Goal: Task Accomplishment & Management: Manage account settings

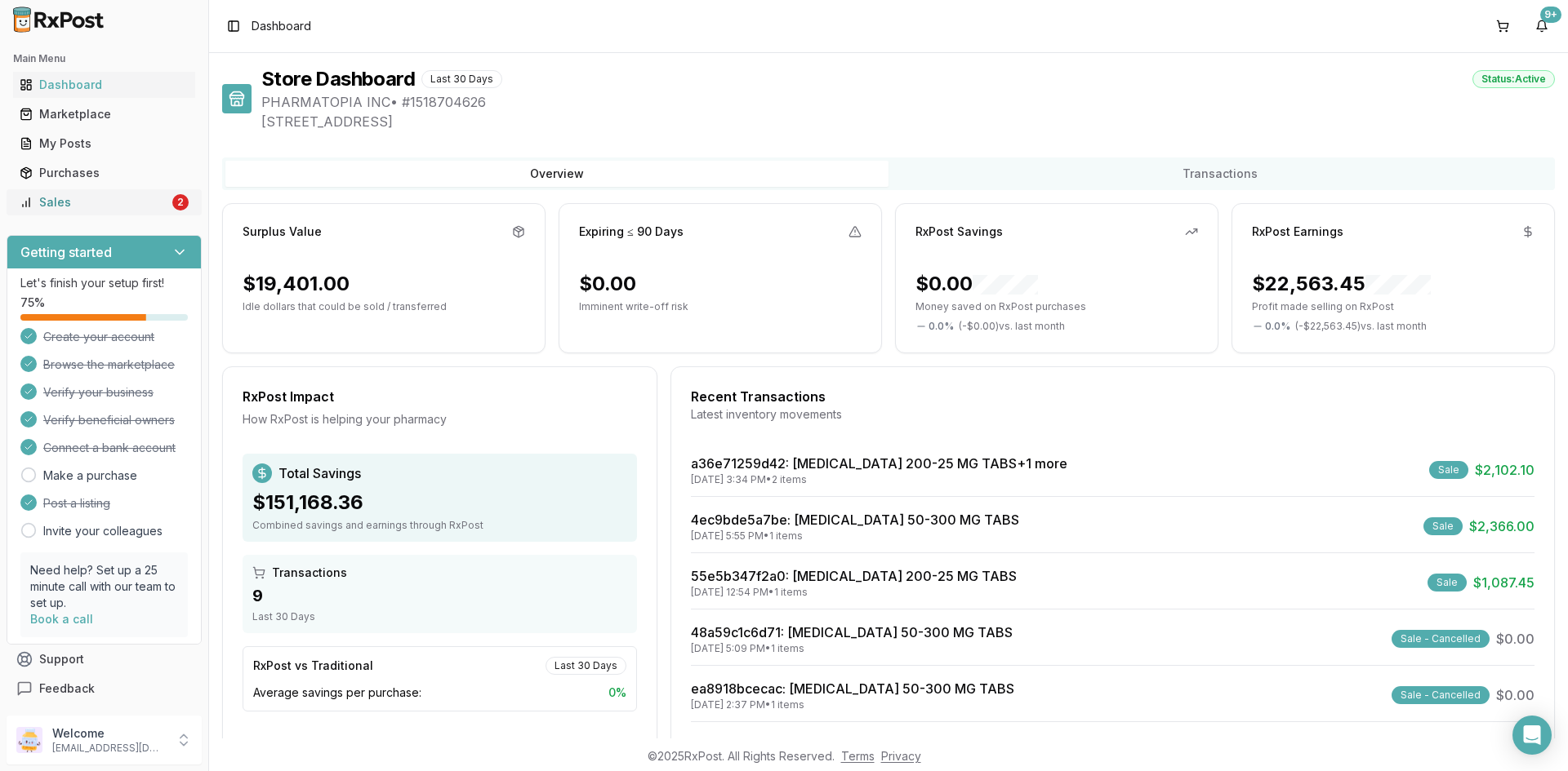
click at [141, 203] on div "Sales" at bounding box center [94, 202] width 150 height 16
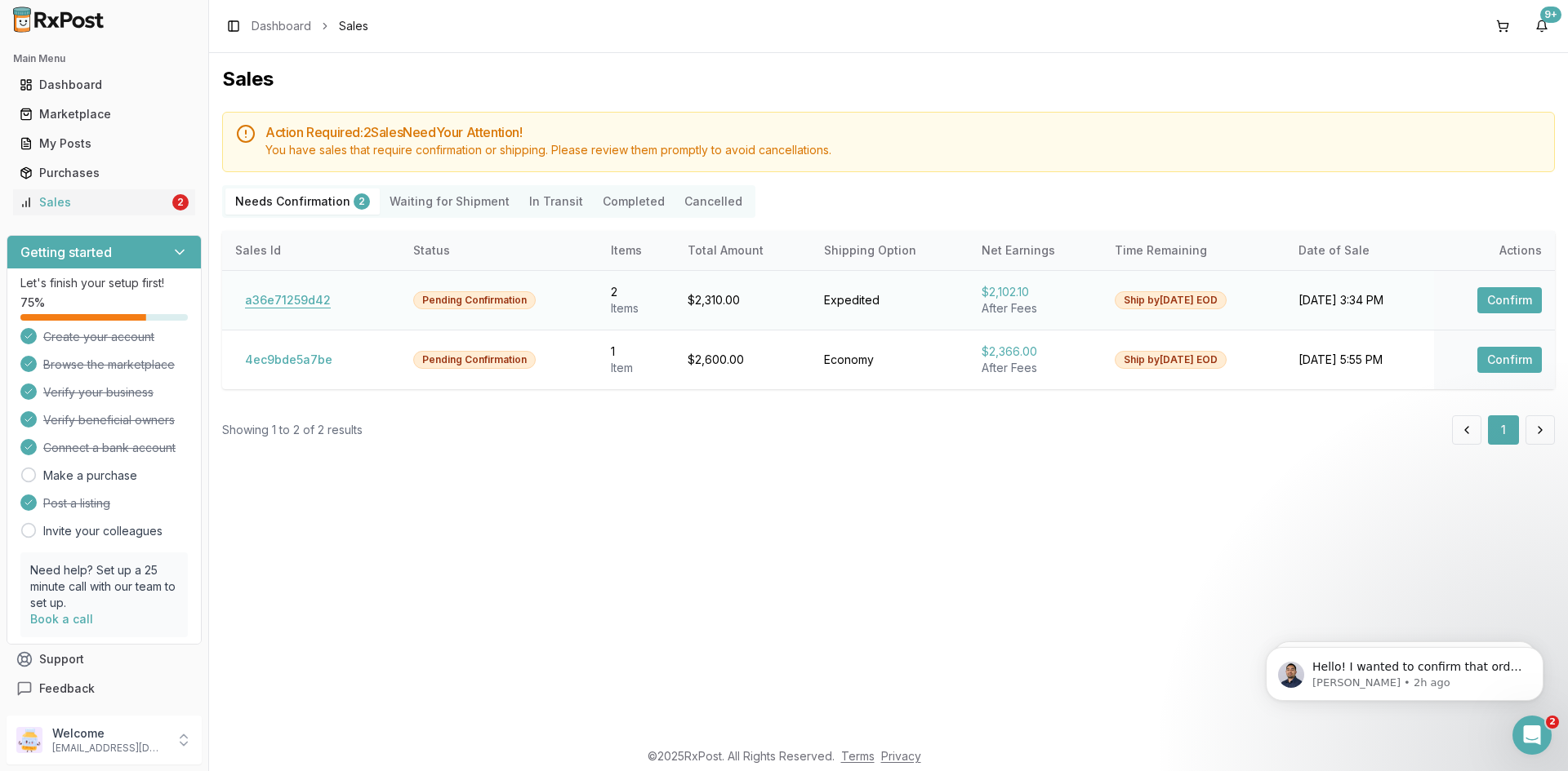
click at [318, 300] on button "a36e71259d42" at bounding box center [288, 300] width 106 height 26
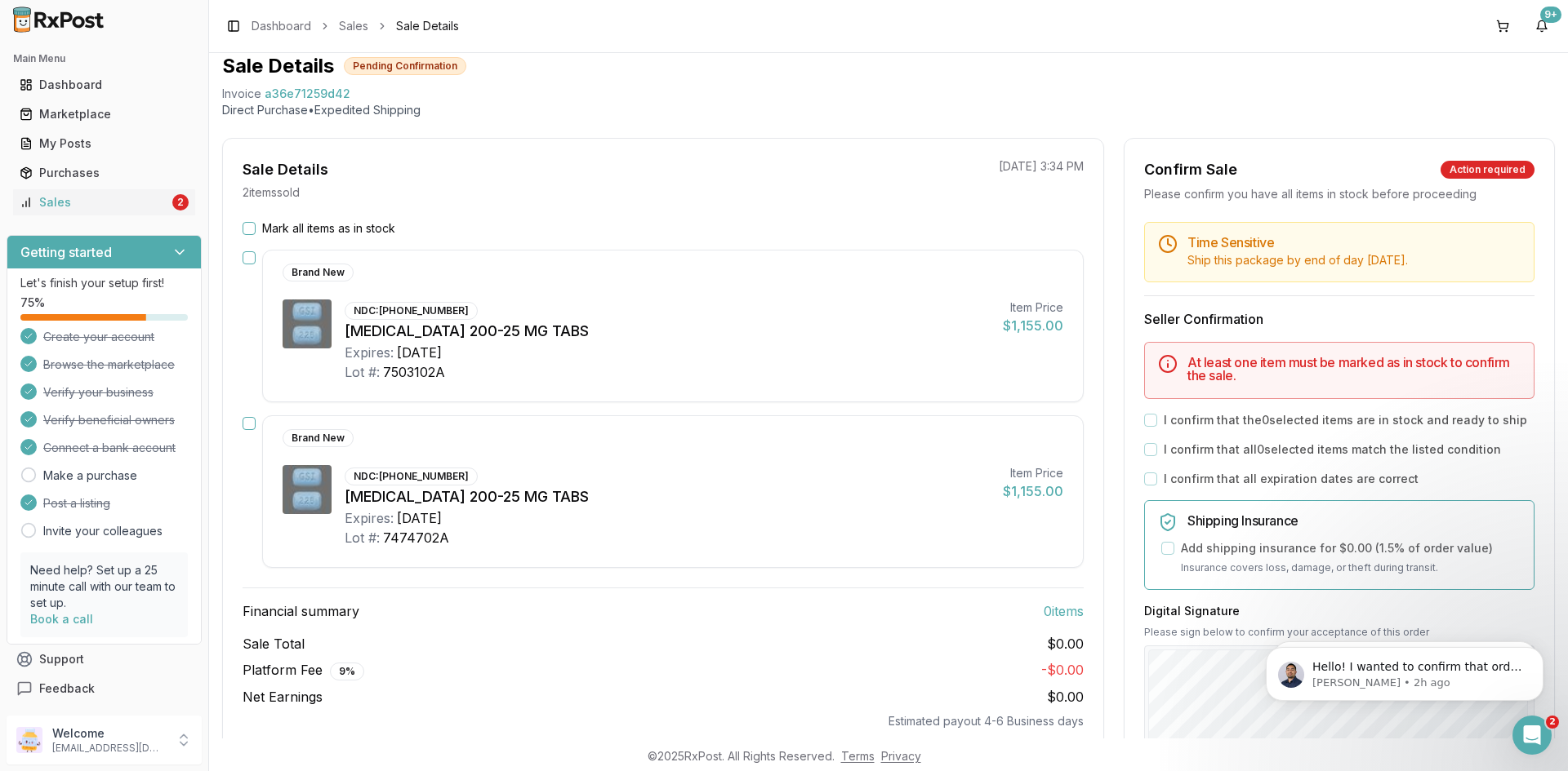
scroll to position [81, 0]
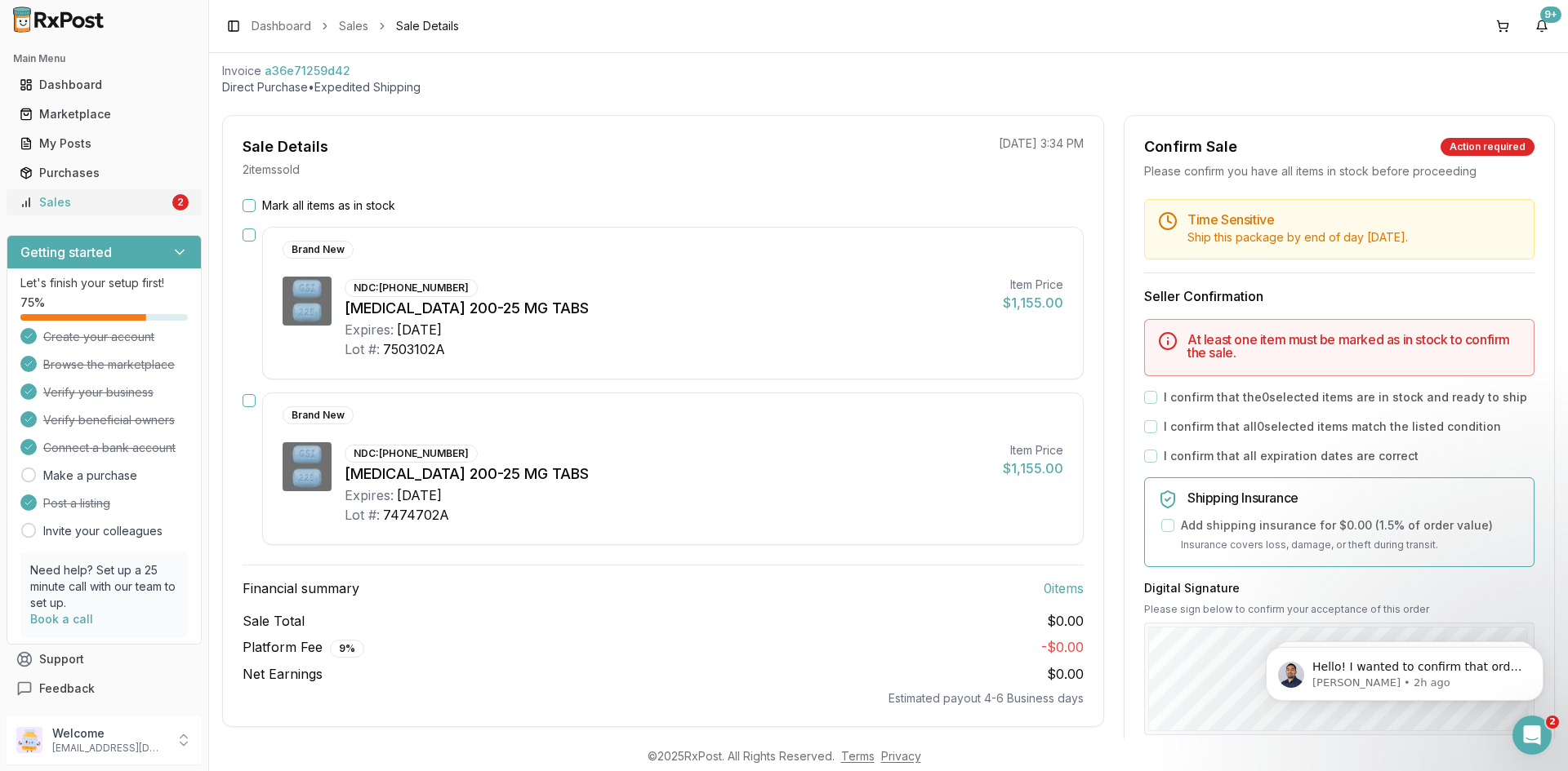
click at [115, 202] on div "Sales" at bounding box center [94, 202] width 150 height 16
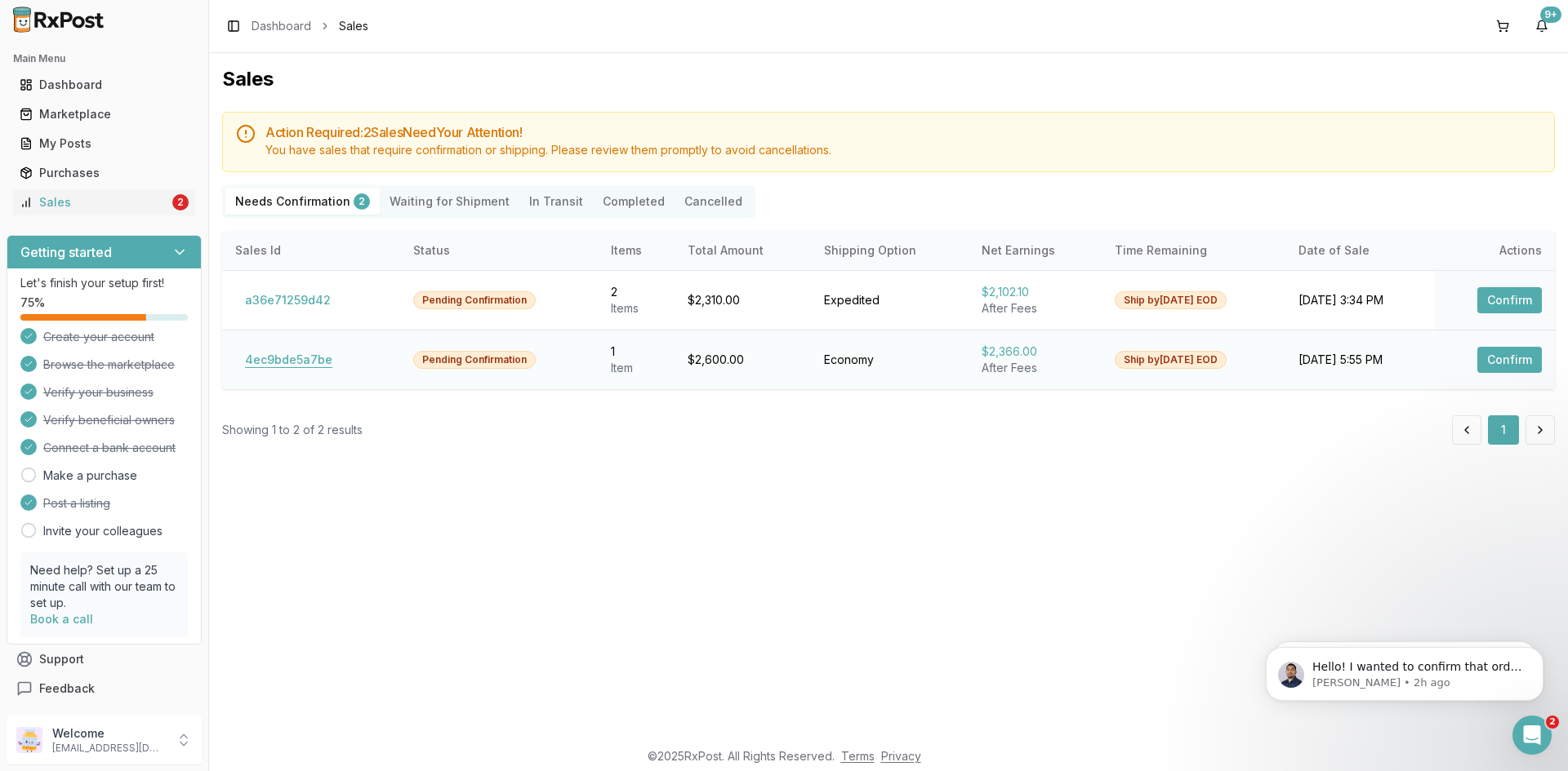
click at [313, 363] on button "4ec9bde5a7be" at bounding box center [289, 360] width 107 height 26
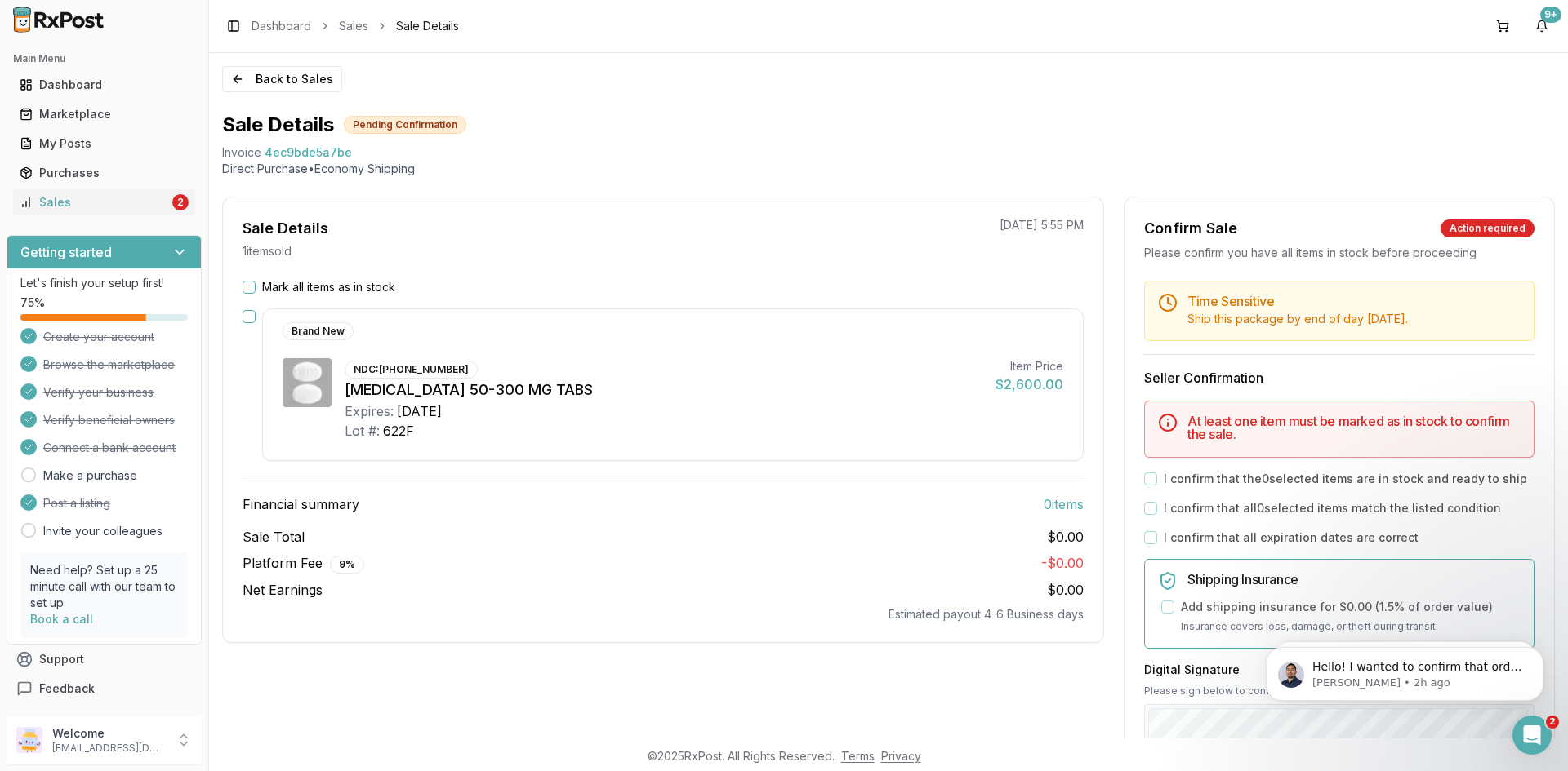
click at [254, 289] on button "Mark all items as in stock" at bounding box center [248, 286] width 13 height 13
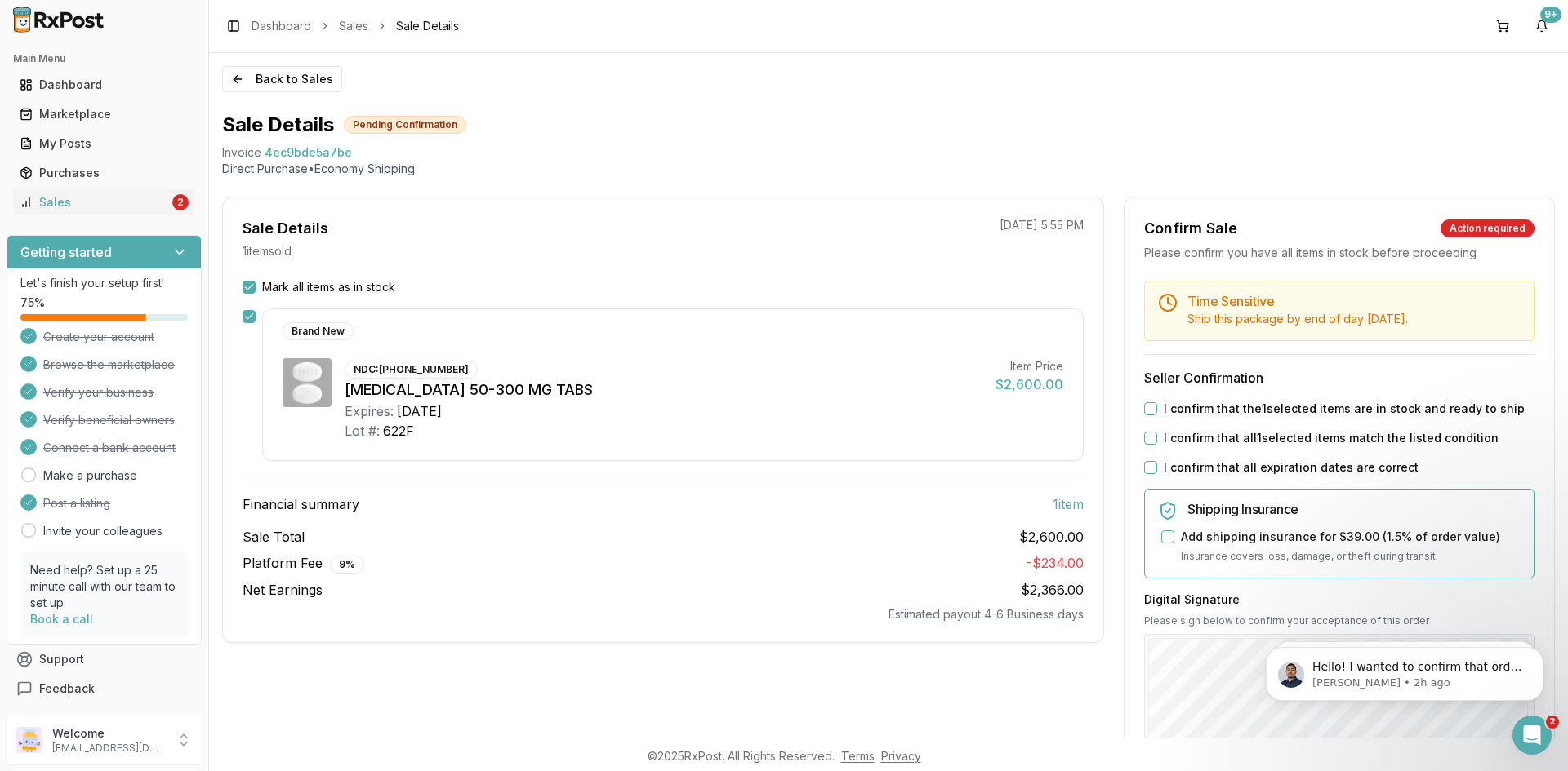
click at [1144, 409] on button "I confirm that the 1 selected items are in stock and ready to ship" at bounding box center [1150, 408] width 13 height 13
click at [1145, 440] on button "I confirm that all 1 selected items match the listed condition" at bounding box center [1150, 438] width 13 height 13
click at [1147, 463] on button "I confirm that all expiration dates are correct" at bounding box center [1150, 467] width 13 height 13
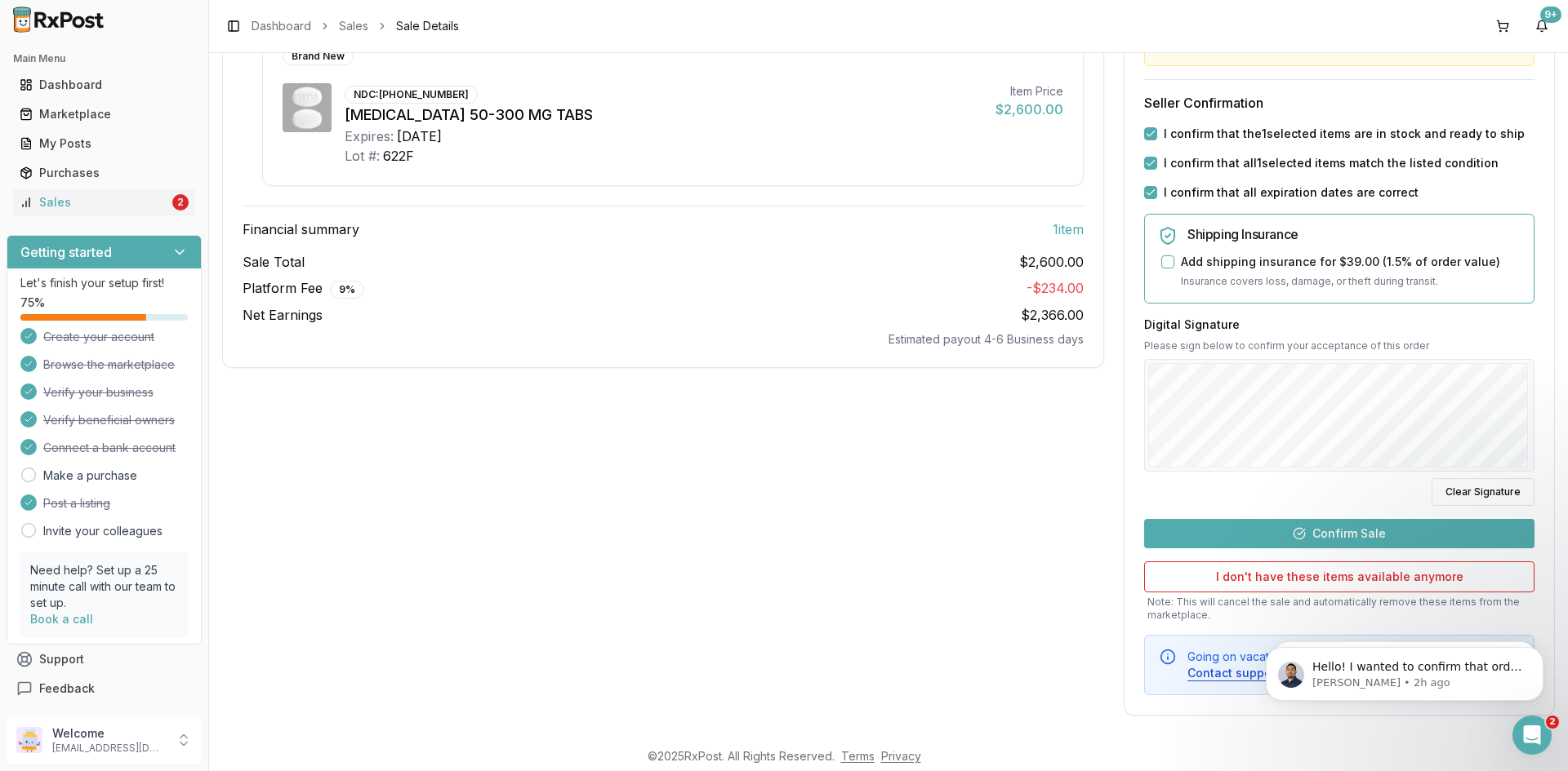
scroll to position [279, 0]
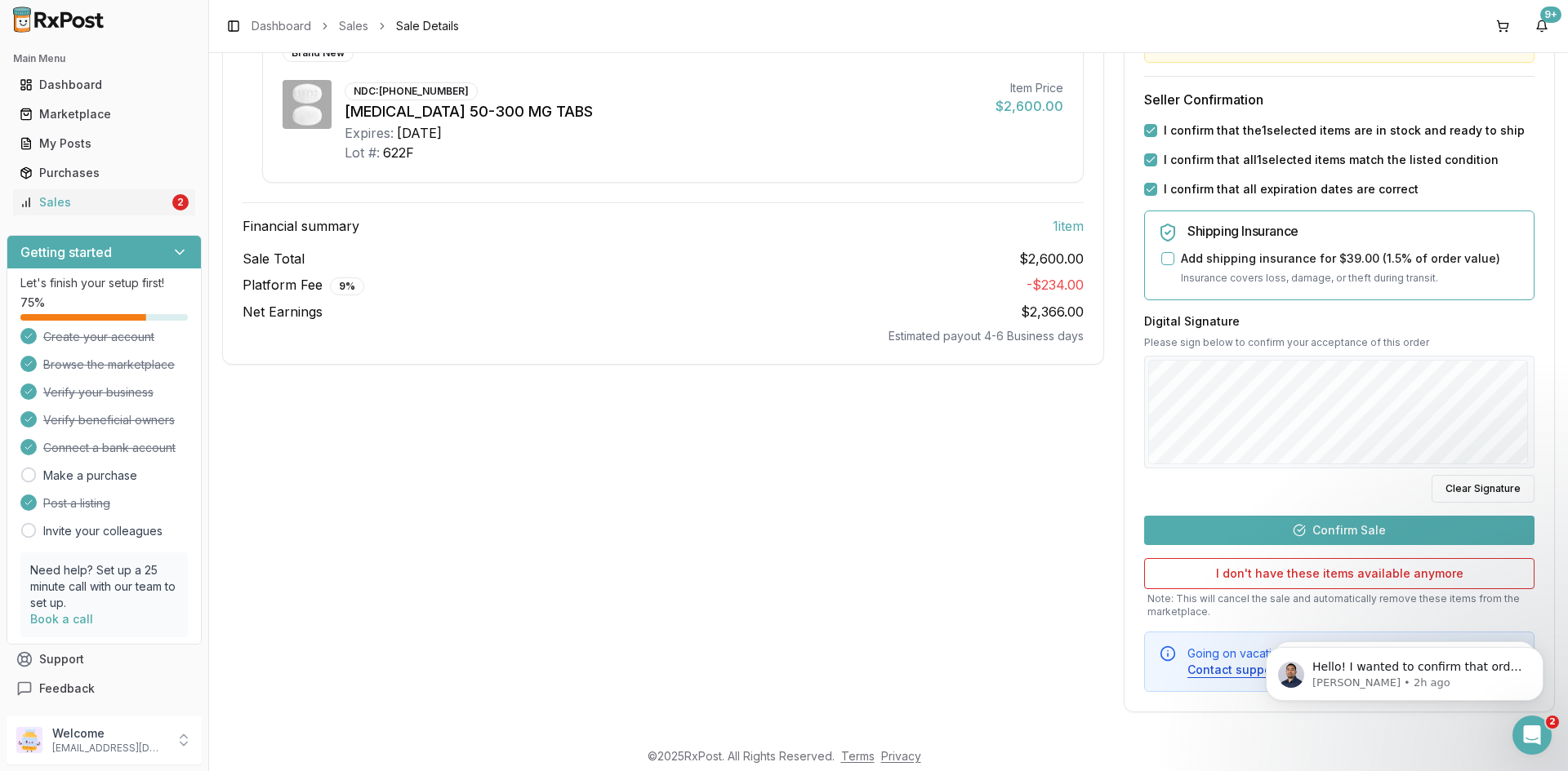
click at [1353, 527] on button "Confirm Sale" at bounding box center [1339, 530] width 390 height 29
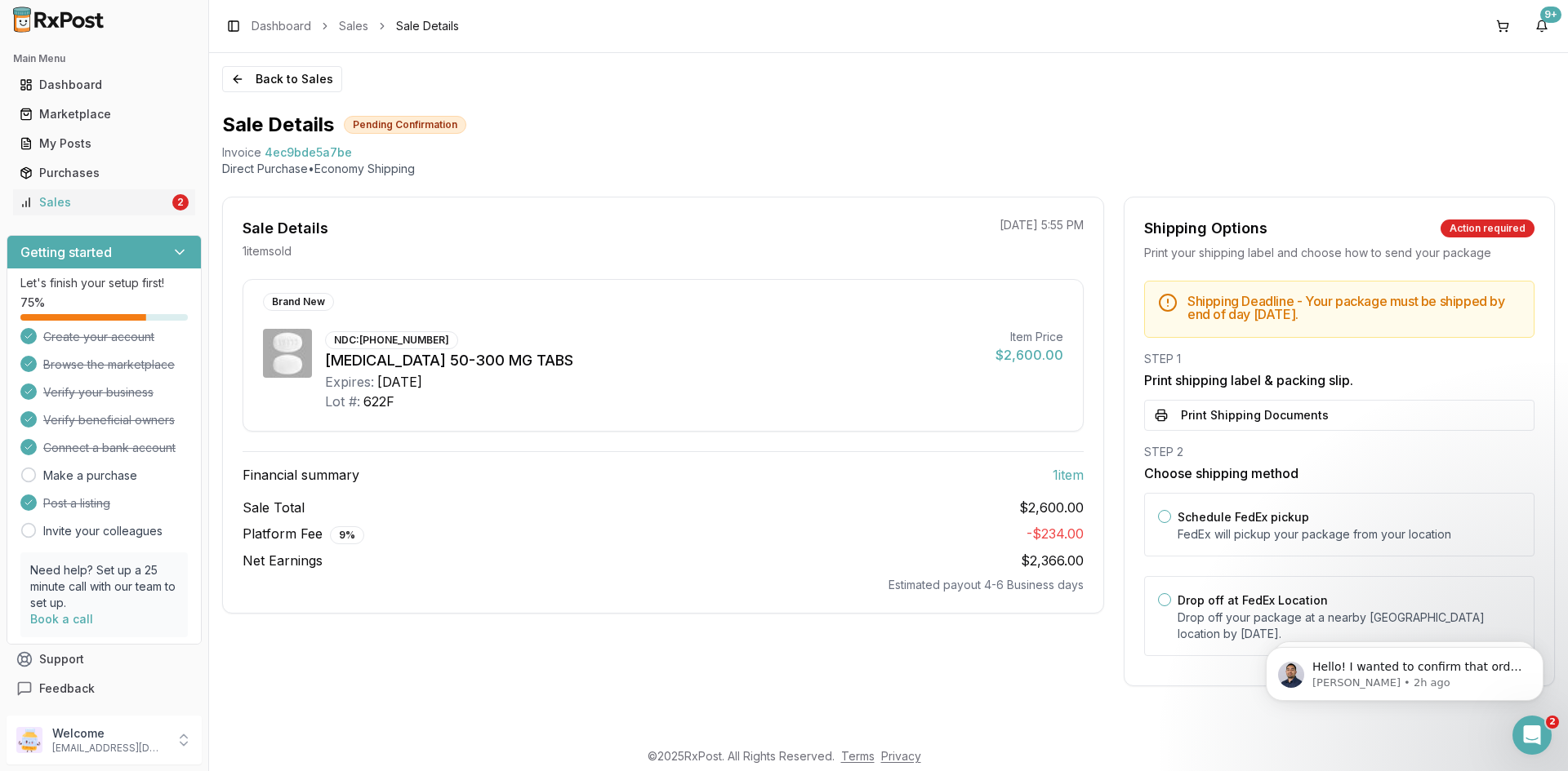
scroll to position [0, 0]
click at [1178, 595] on label "Drop off at FedEx Location" at bounding box center [1253, 601] width 151 height 14
click at [1171, 595] on button "Drop off at FedEx Location" at bounding box center [1164, 600] width 13 height 13
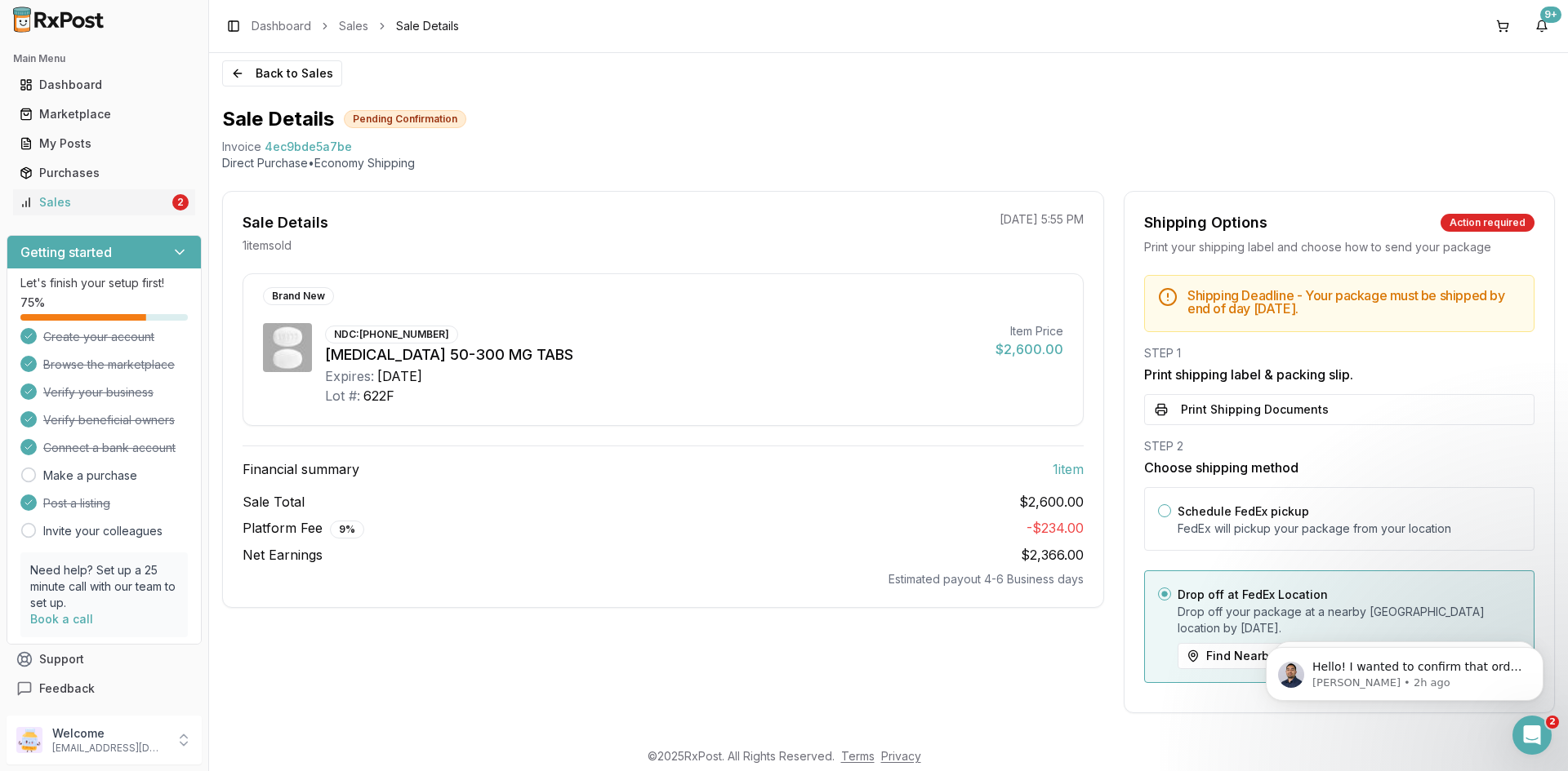
scroll to position [7, 0]
click at [1244, 414] on button "Print Shipping Documents" at bounding box center [1339, 409] width 390 height 31
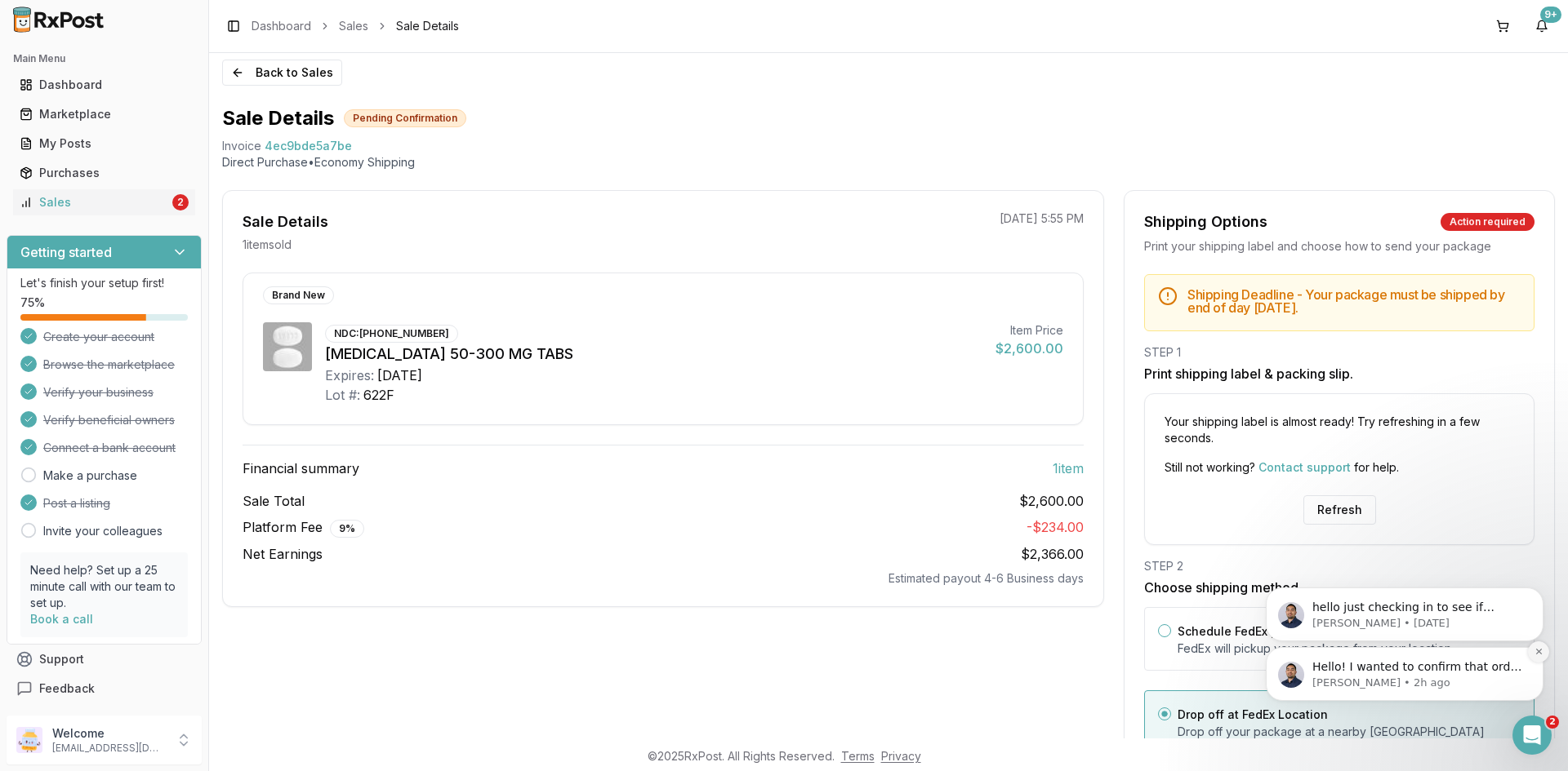
click at [1534, 652] on icon "Dismiss notification" at bounding box center [1539, 652] width 9 height 9
click at [1535, 653] on icon "Dismiss notification" at bounding box center [1539, 652] width 9 height 9
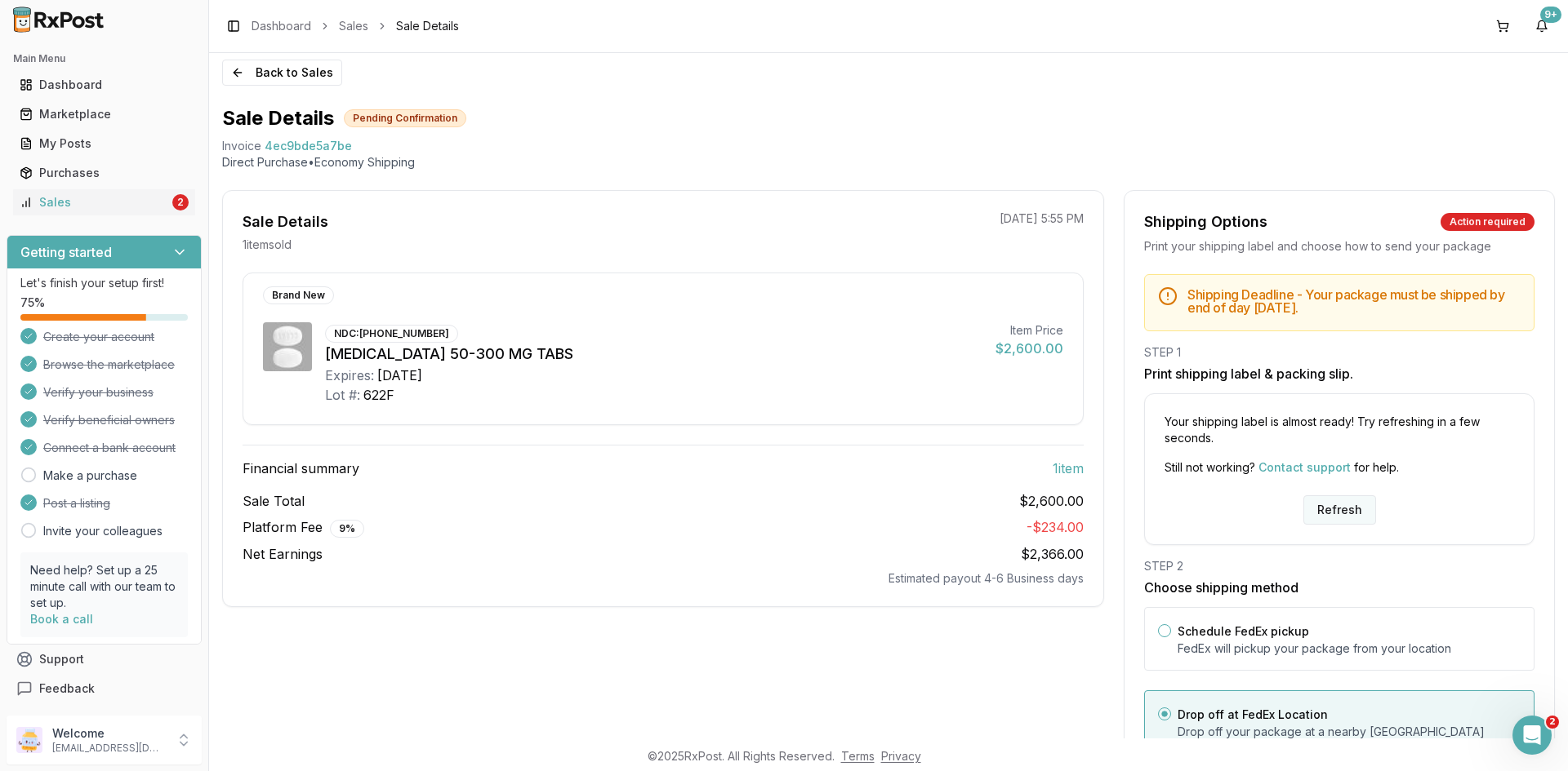
click at [1323, 517] on button "Refresh" at bounding box center [1339, 511] width 73 height 29
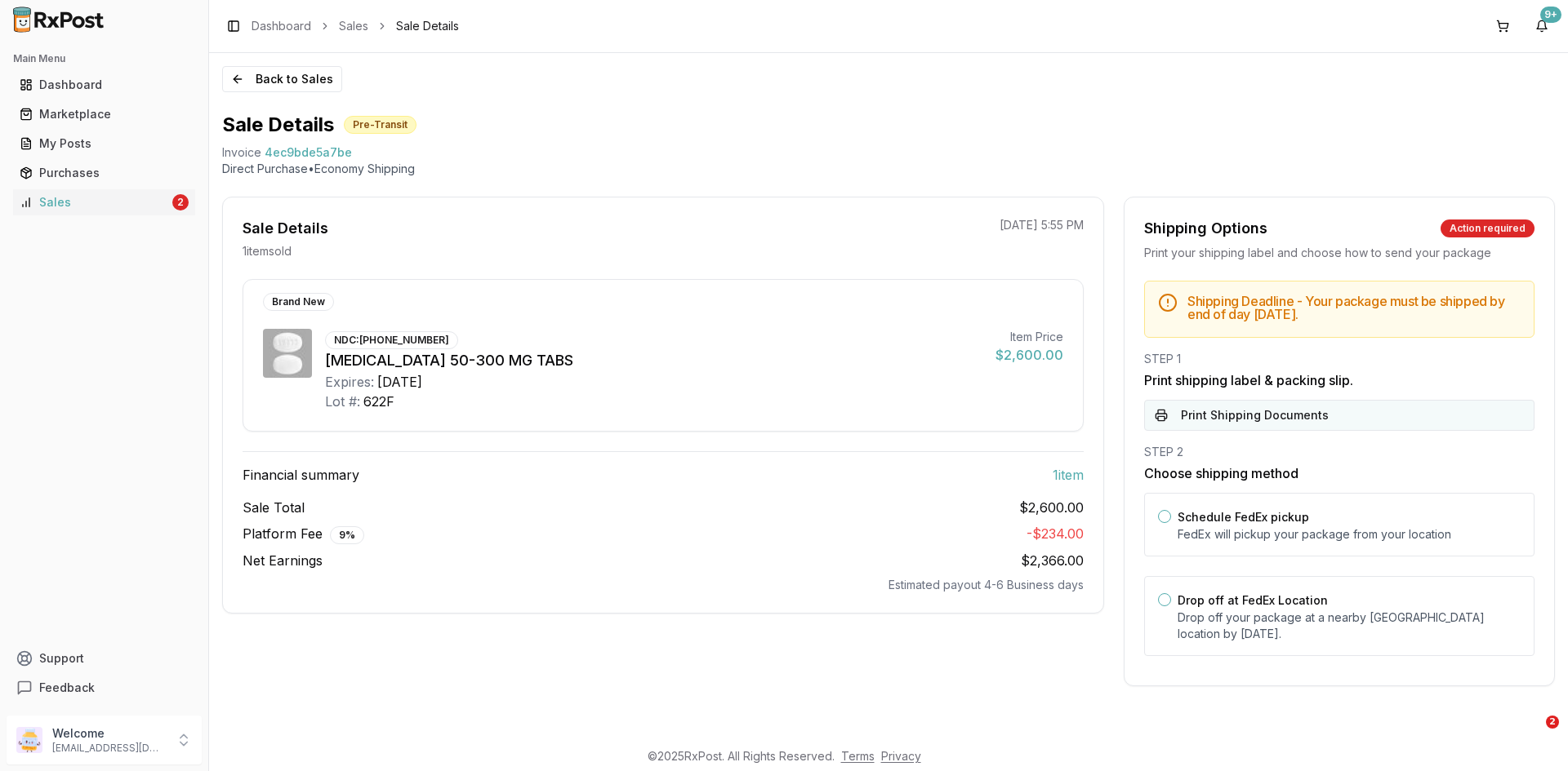
click at [1288, 422] on button "Print Shipping Documents" at bounding box center [1339, 415] width 390 height 31
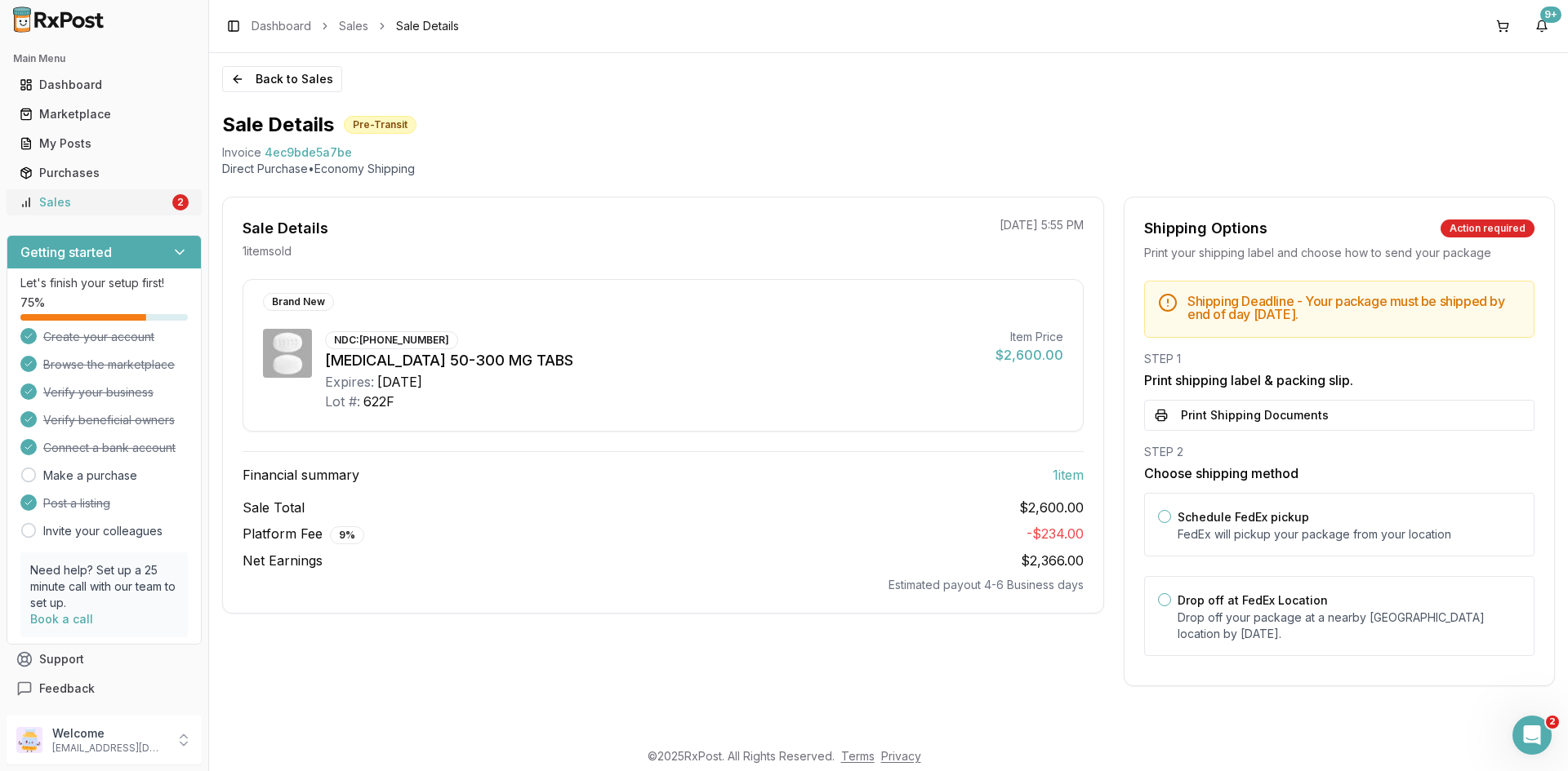
click at [114, 197] on div "Sales" at bounding box center [94, 202] width 150 height 16
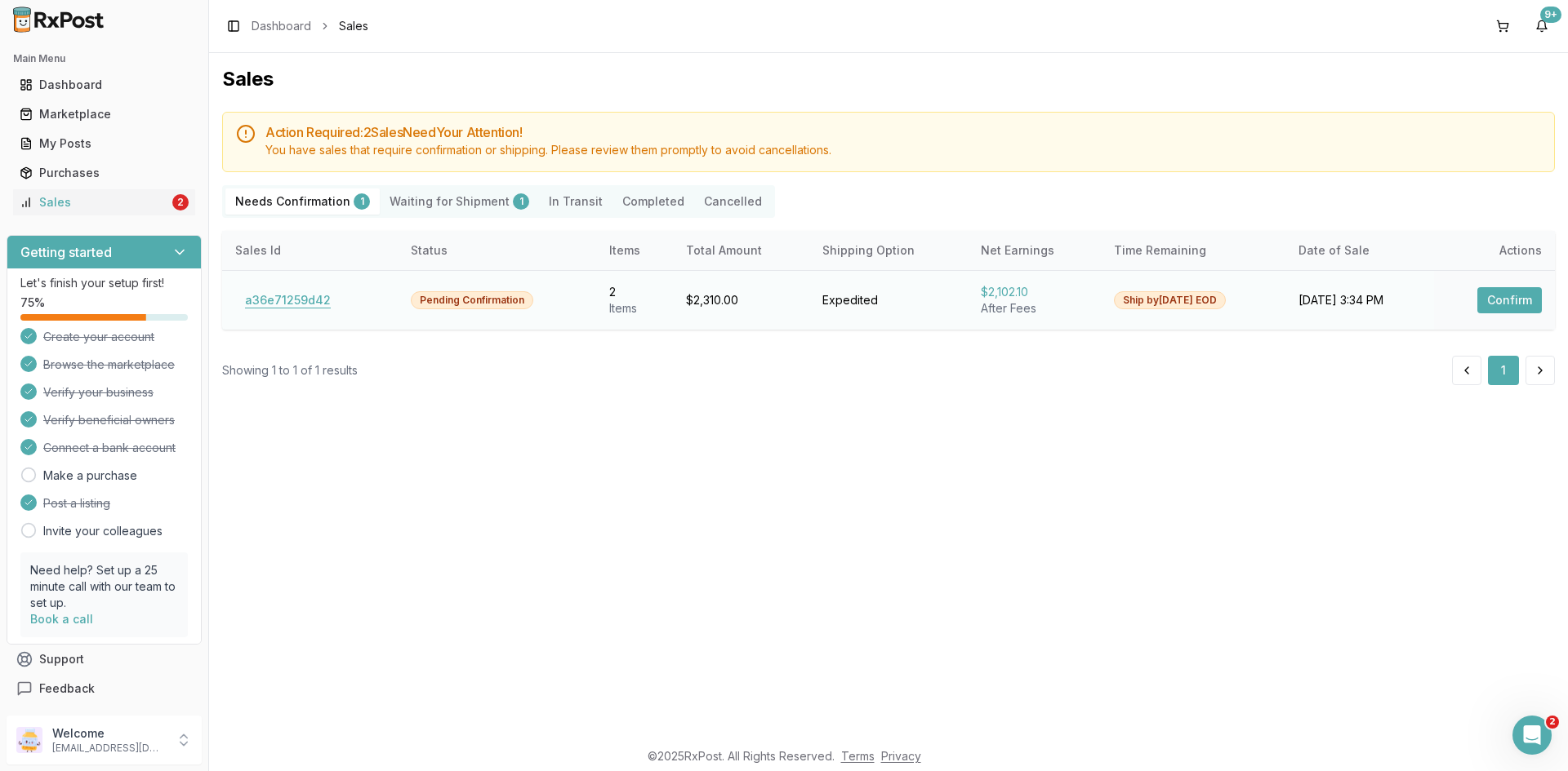
click at [293, 298] on button "a36e71259d42" at bounding box center [288, 300] width 106 height 26
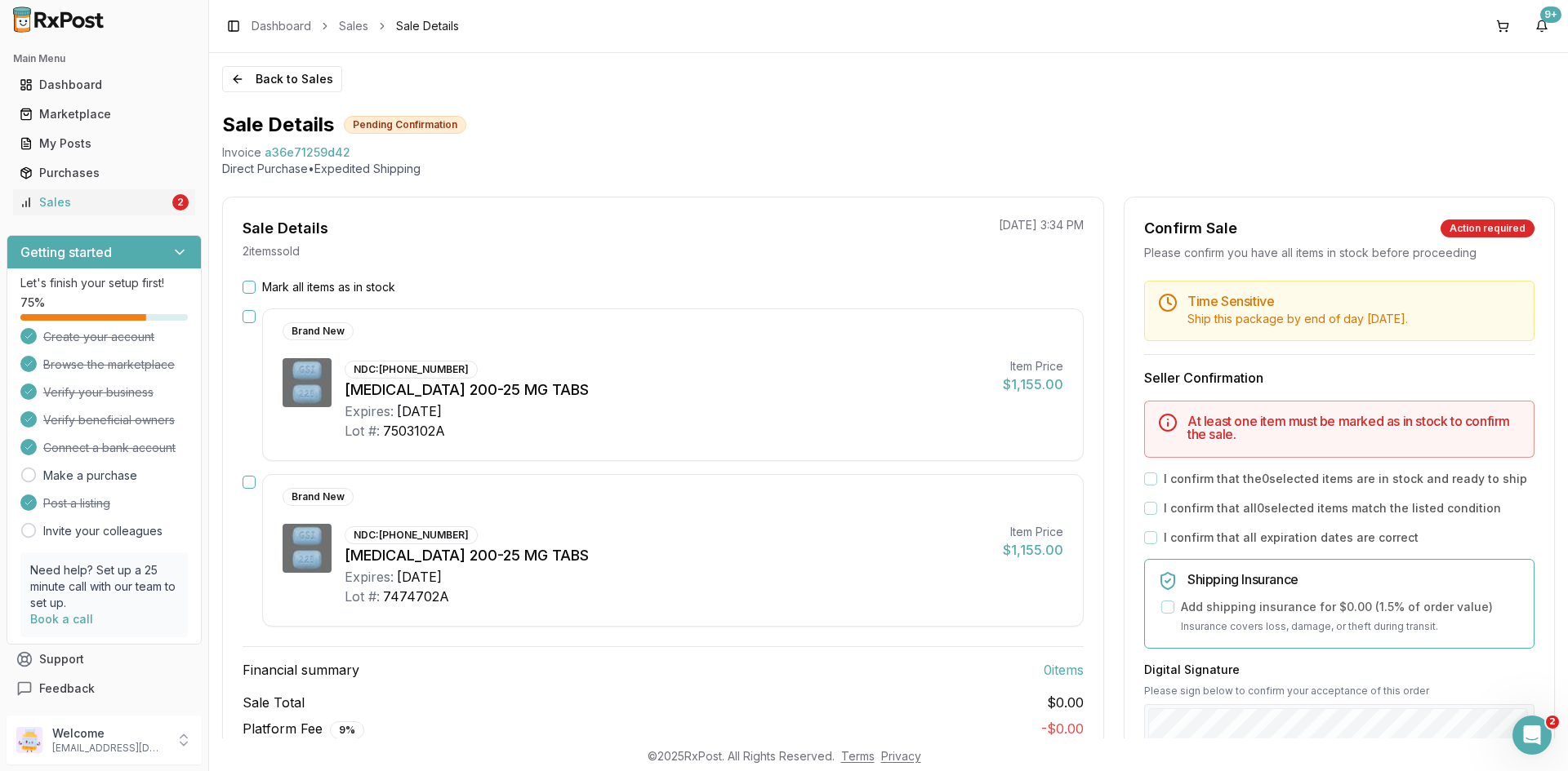
click at [251, 291] on button "Mark all items as in stock" at bounding box center [248, 286] width 13 height 13
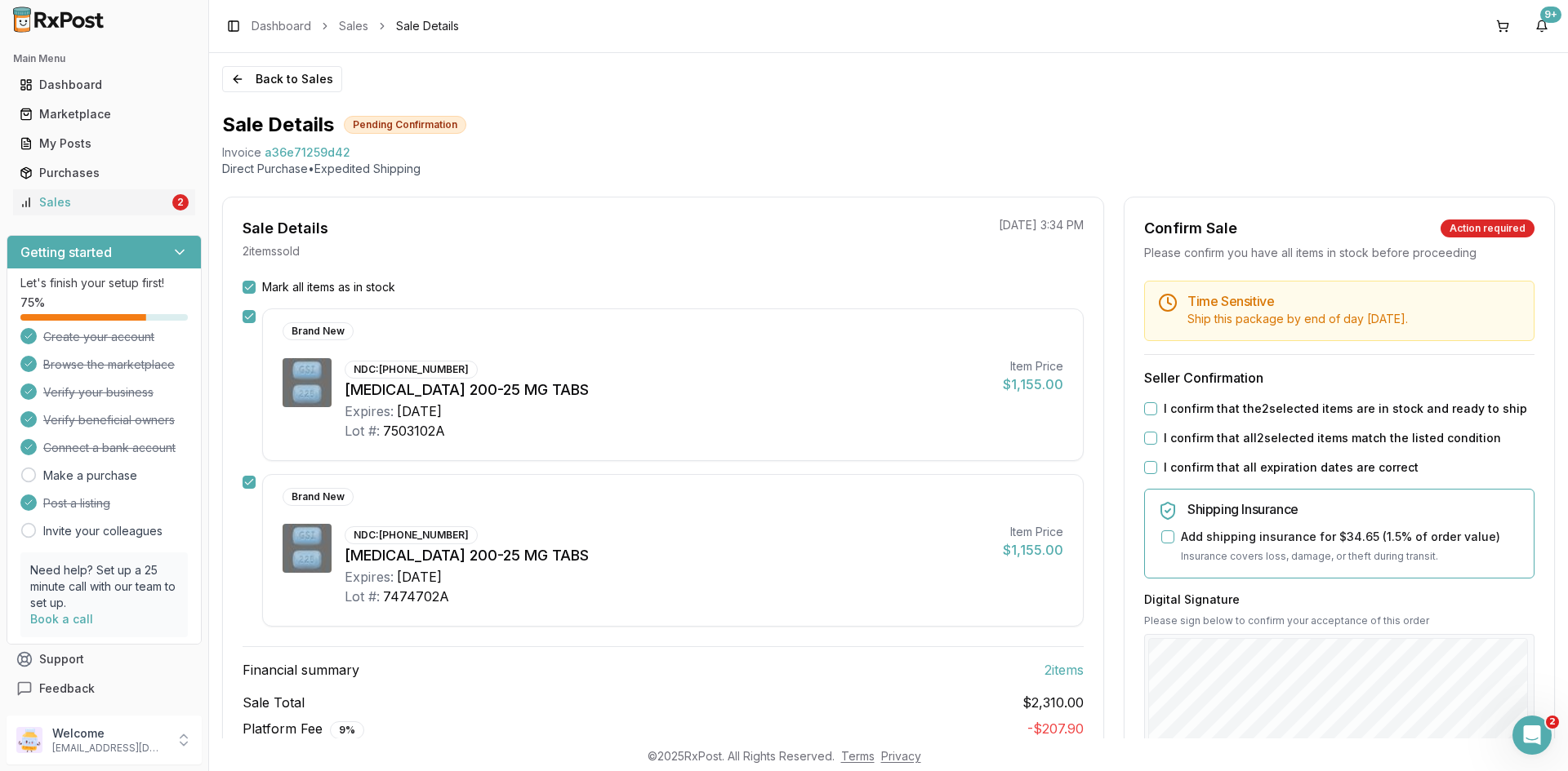
click at [1144, 410] on button "I confirm that the 2 selected items are in stock and ready to ship" at bounding box center [1150, 408] width 13 height 13
click at [1144, 435] on button "I confirm that all 2 selected items match the listed condition" at bounding box center [1150, 438] width 13 height 13
click at [1145, 464] on button "I confirm that all expiration dates are correct" at bounding box center [1150, 467] width 13 height 13
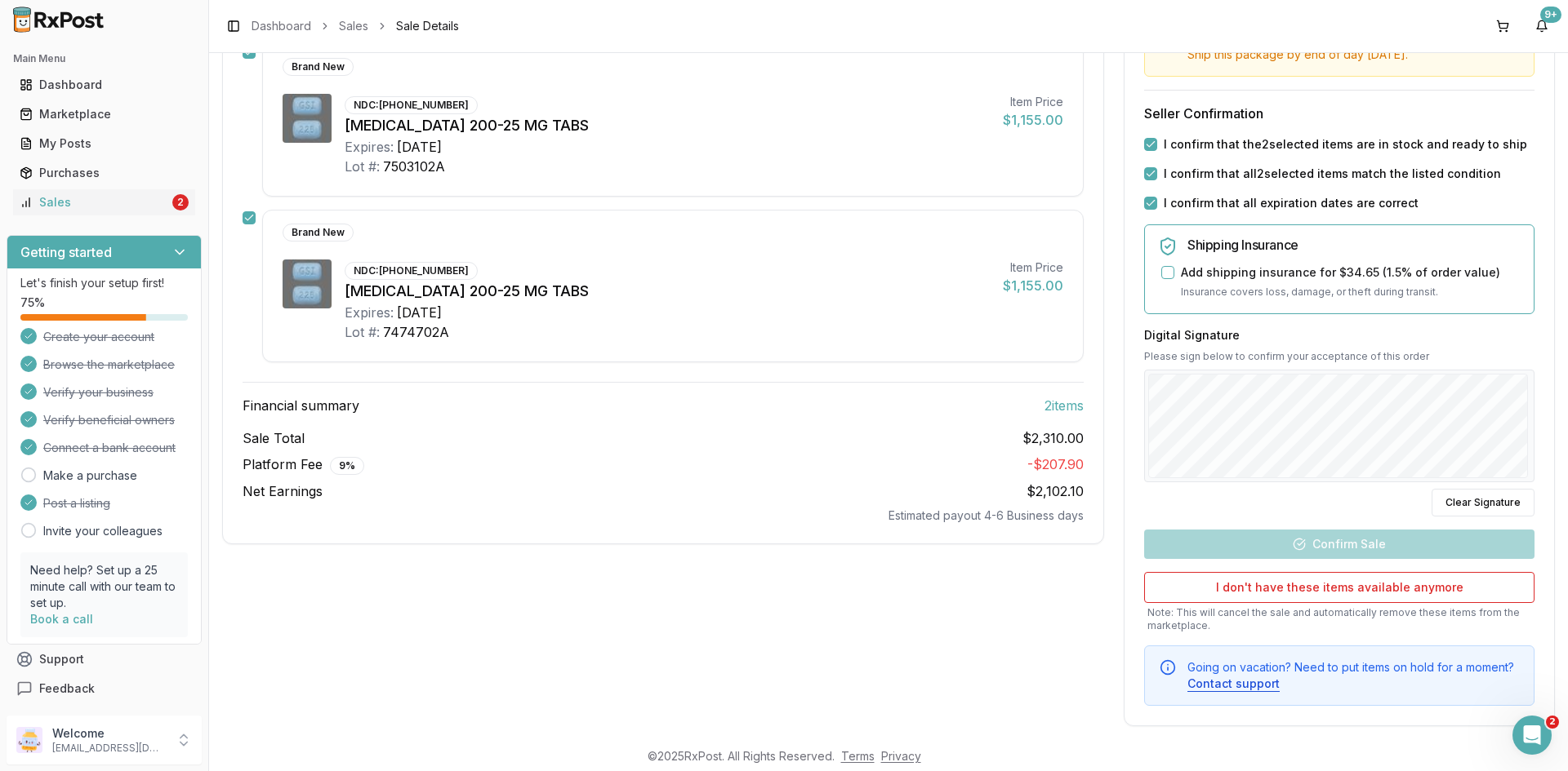
scroll to position [279, 0]
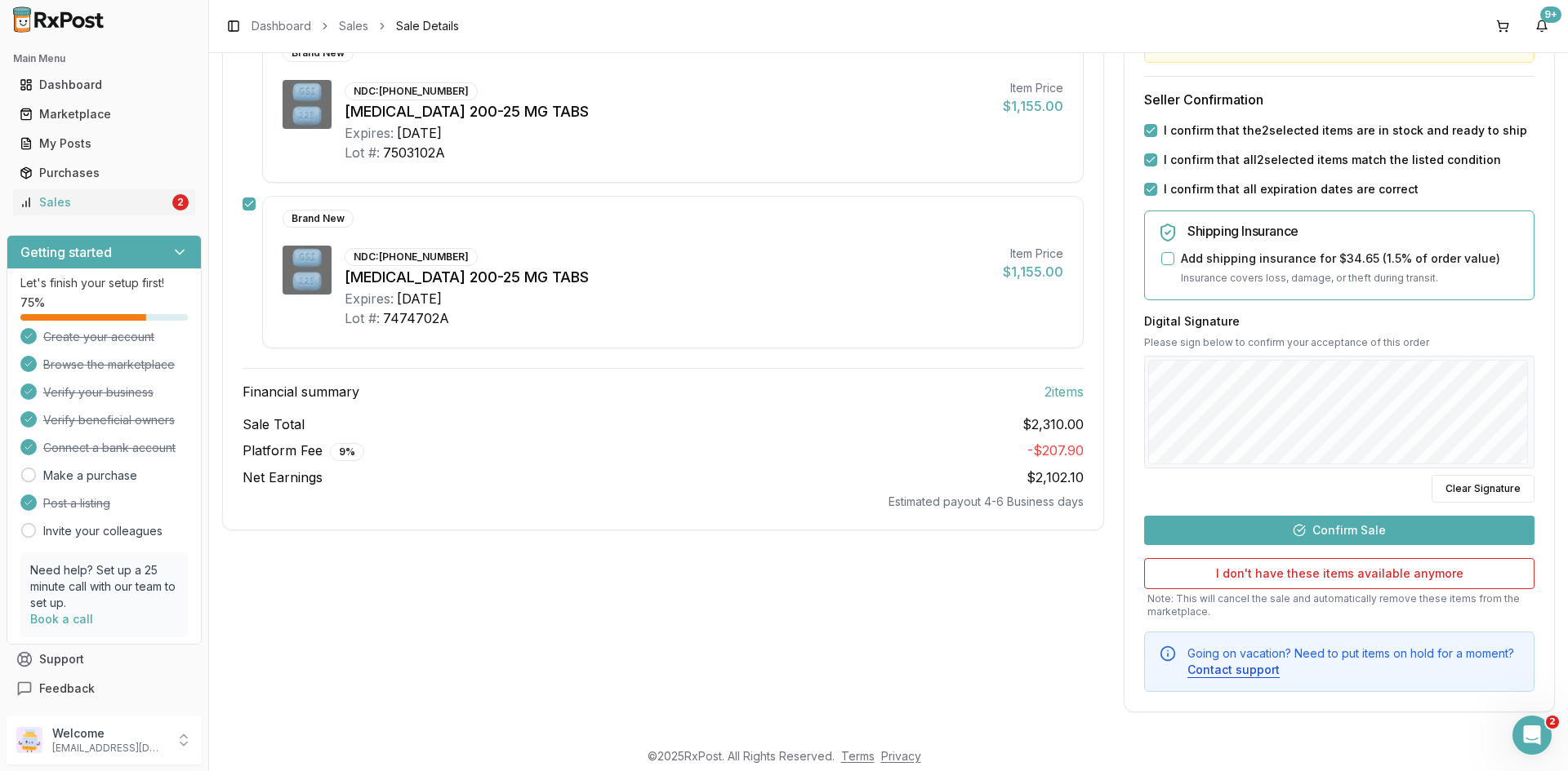
click at [1334, 531] on button "Confirm Sale" at bounding box center [1339, 530] width 390 height 29
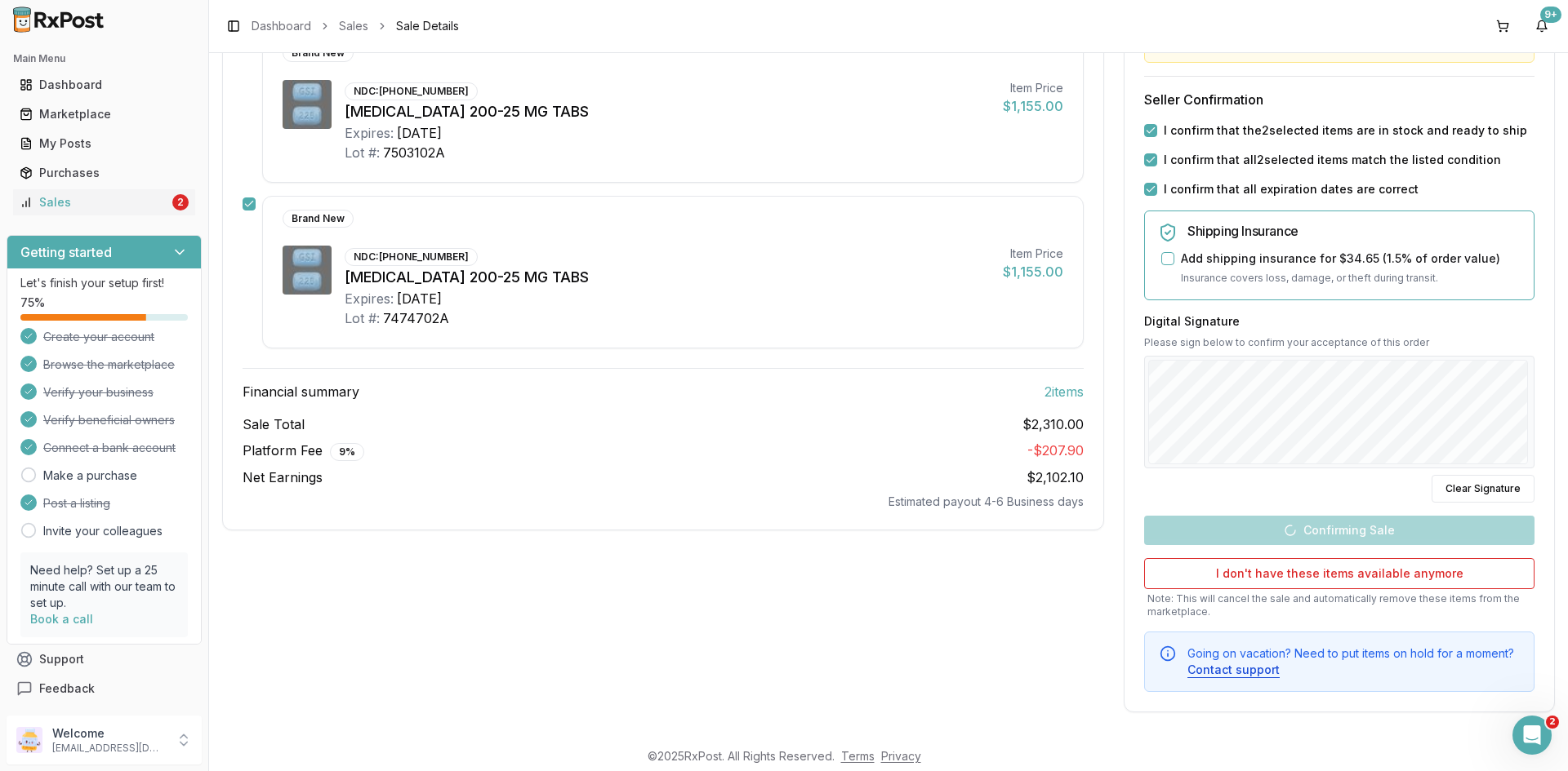
scroll to position [67, 0]
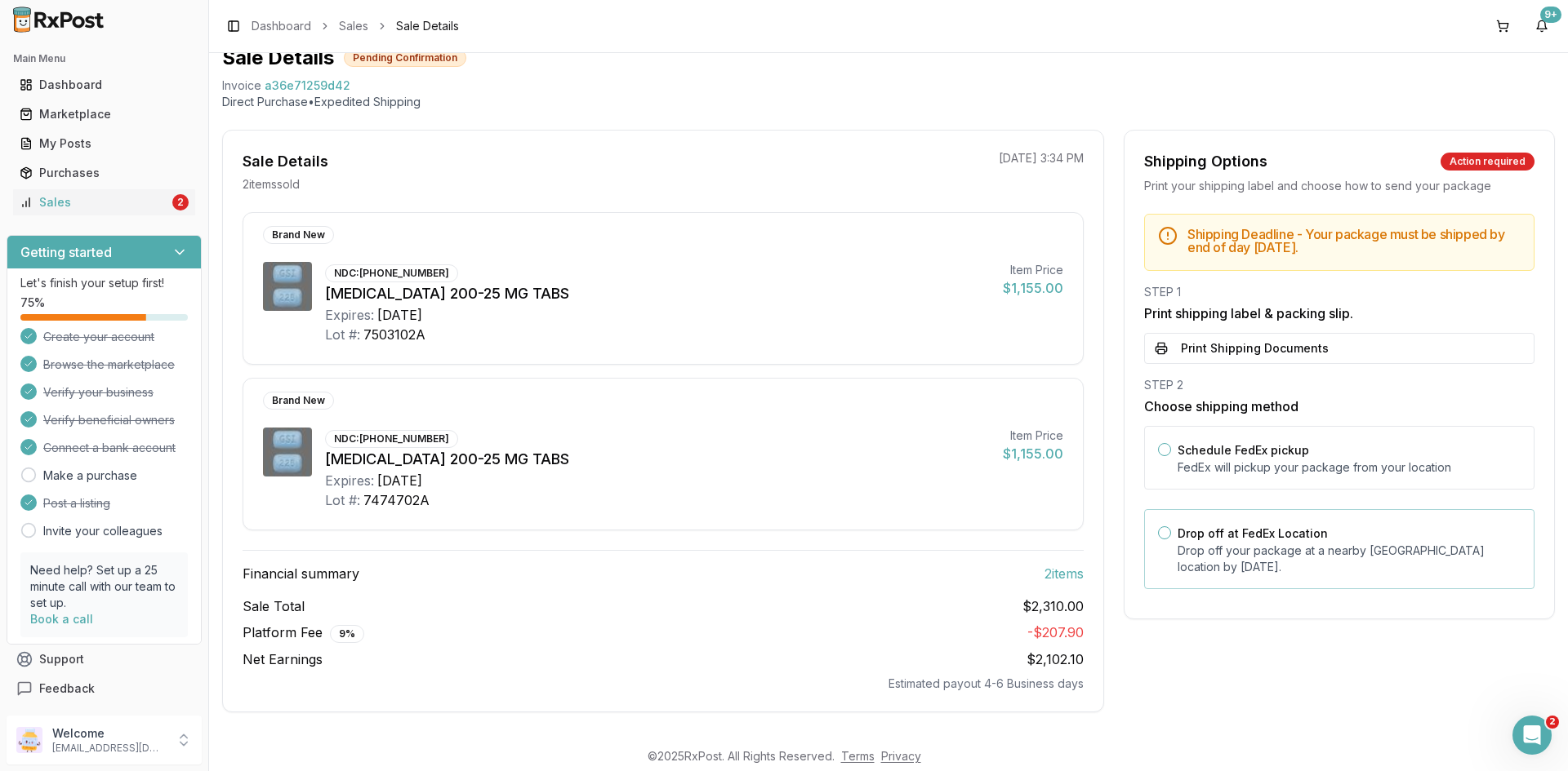
click at [1255, 537] on label "Drop off at FedEx Location" at bounding box center [1253, 533] width 151 height 14
click at [1171, 537] on button "Drop off at FedEx Location" at bounding box center [1164, 532] width 13 height 13
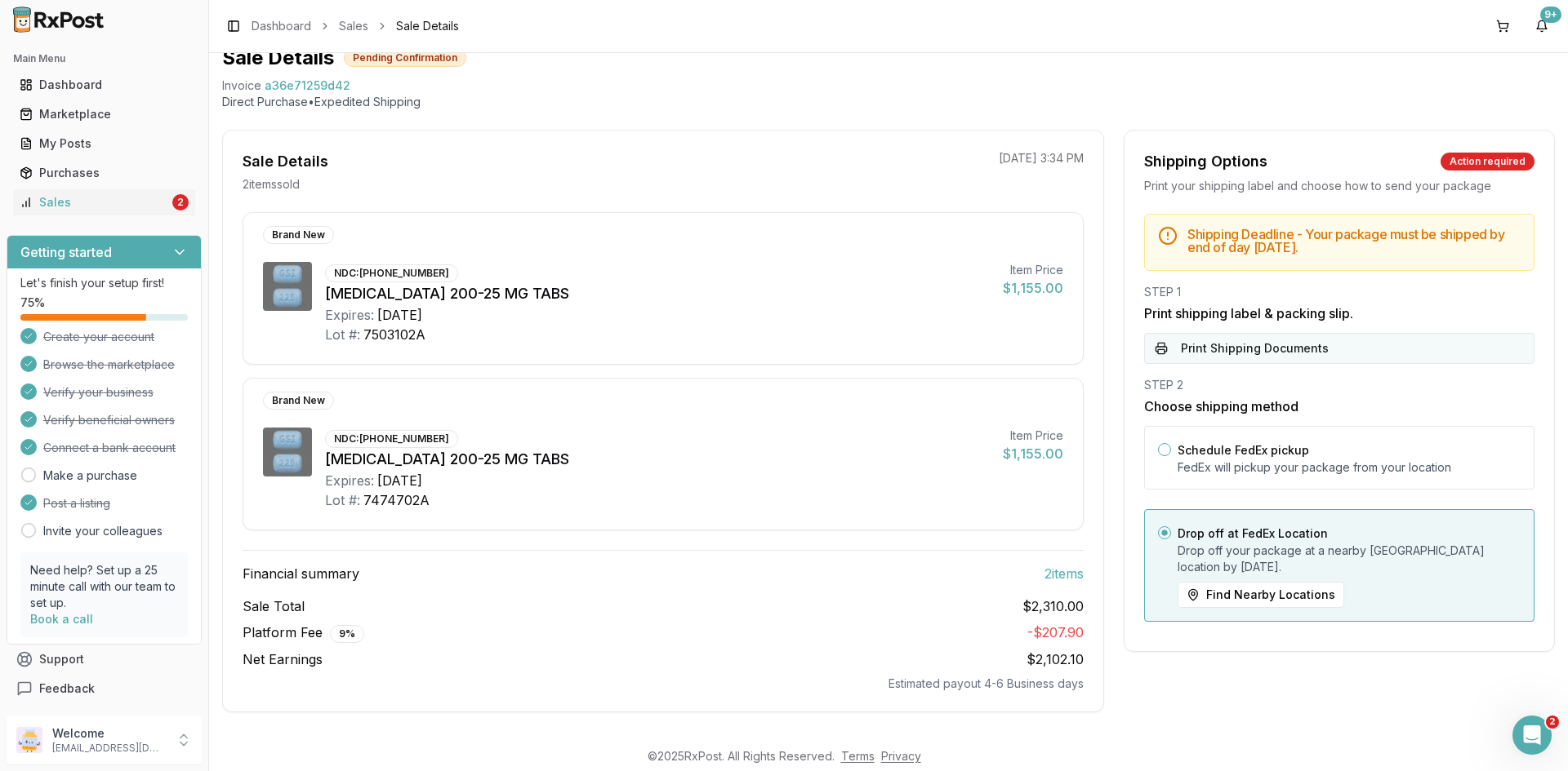
click at [1240, 358] on button "Print Shipping Documents" at bounding box center [1339, 349] width 390 height 31
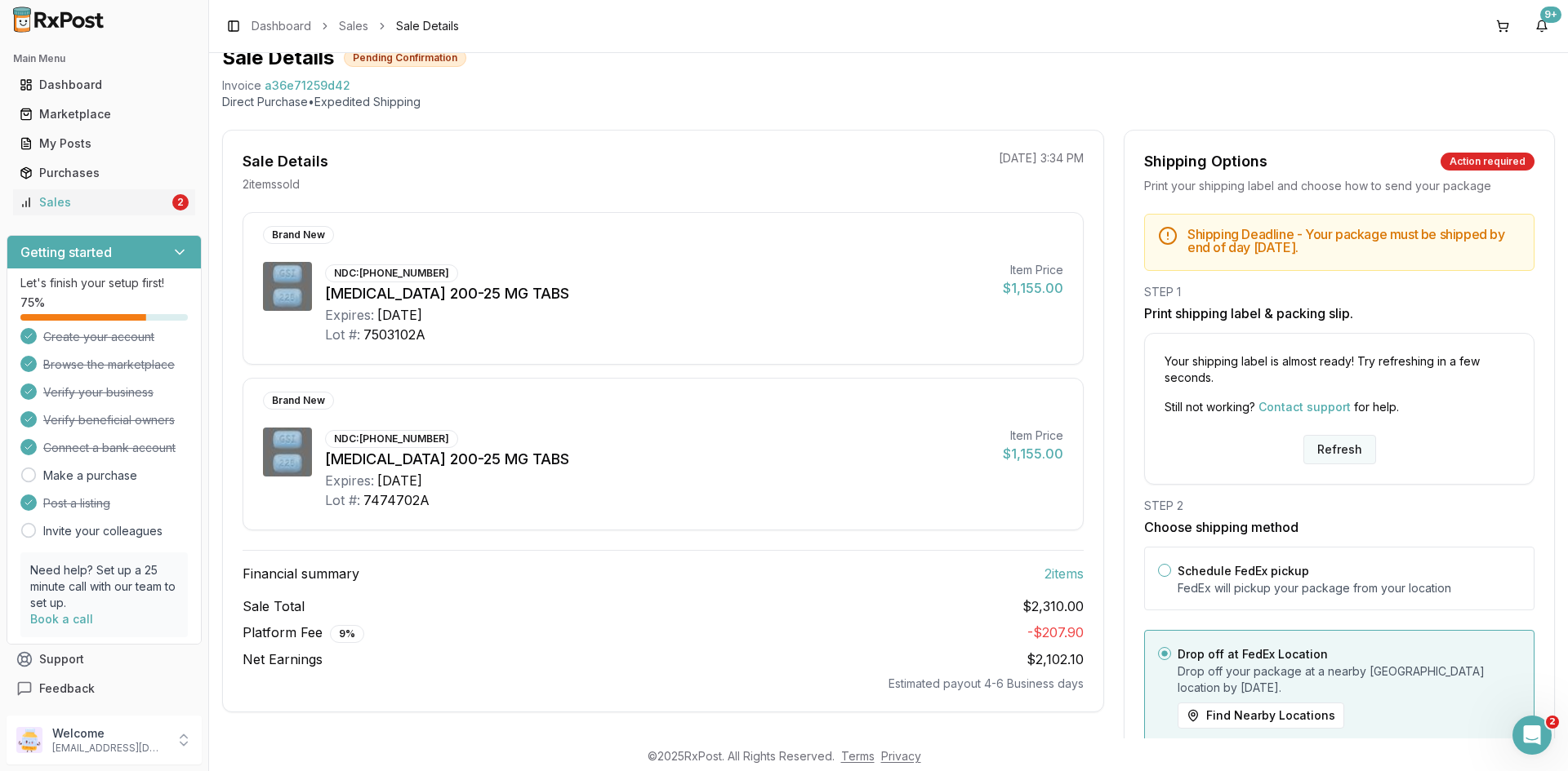
click at [1331, 457] on button "Refresh" at bounding box center [1339, 450] width 73 height 29
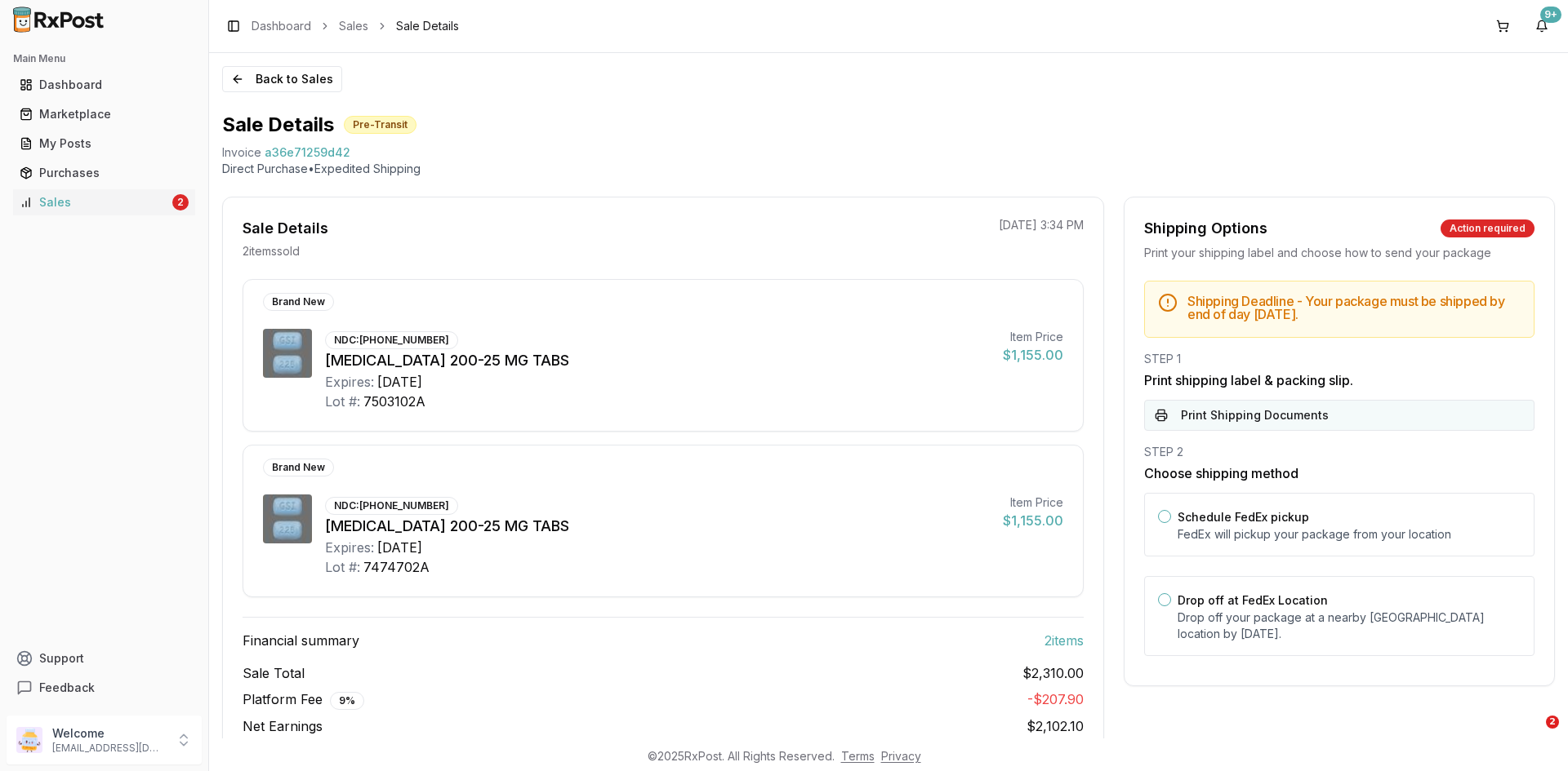
click at [1256, 422] on button "Print Shipping Documents" at bounding box center [1339, 415] width 390 height 31
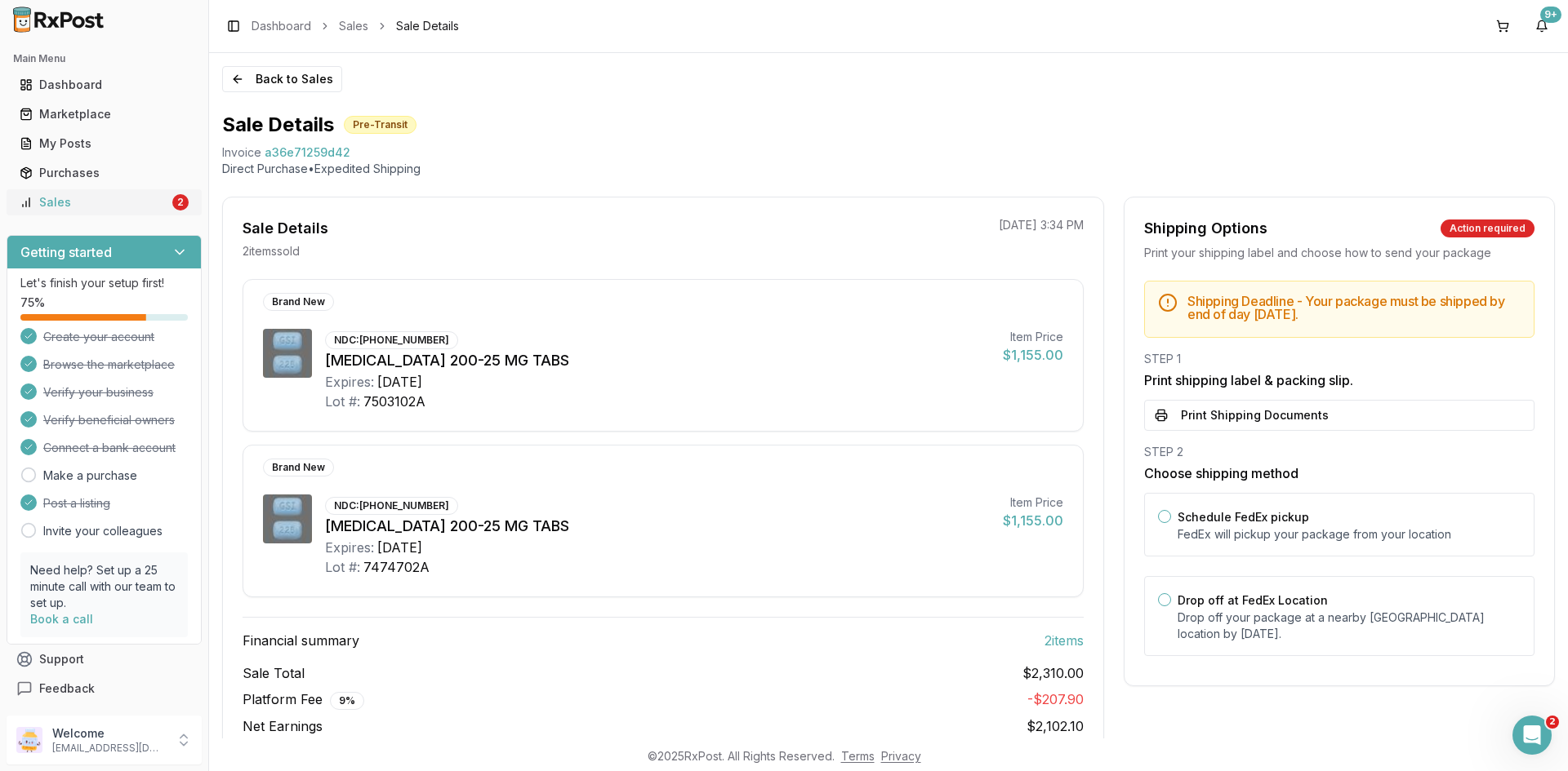
click at [176, 196] on div "2" at bounding box center [180, 202] width 16 height 16
